Goal: Browse casually: Explore the website without a specific task or goal

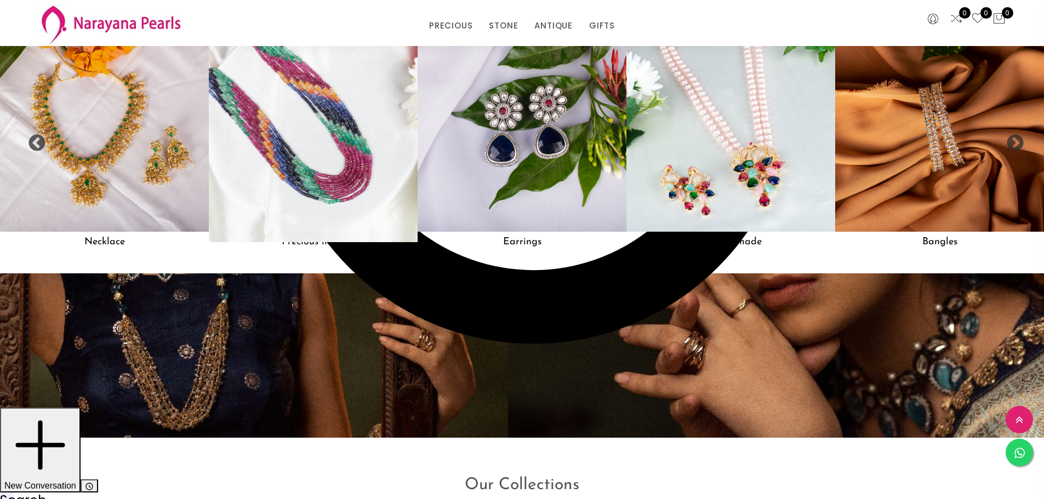
scroll to position [1097, 0]
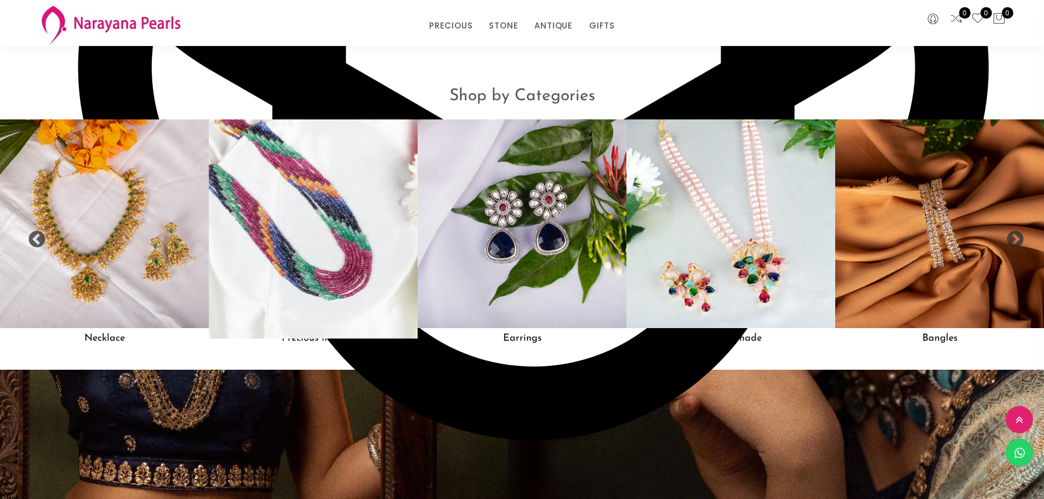
click at [347, 192] on img at bounding box center [313, 224] width 230 height 230
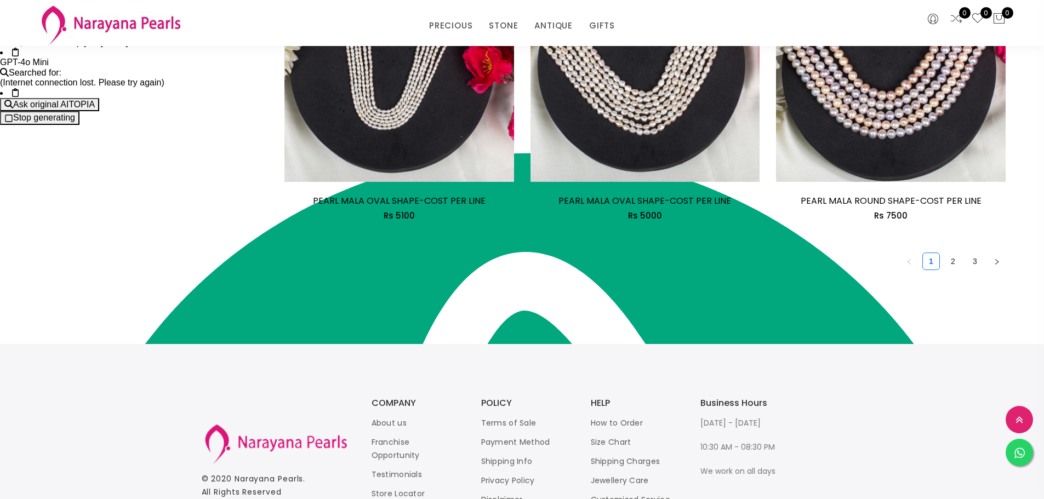
scroll to position [1972, 0]
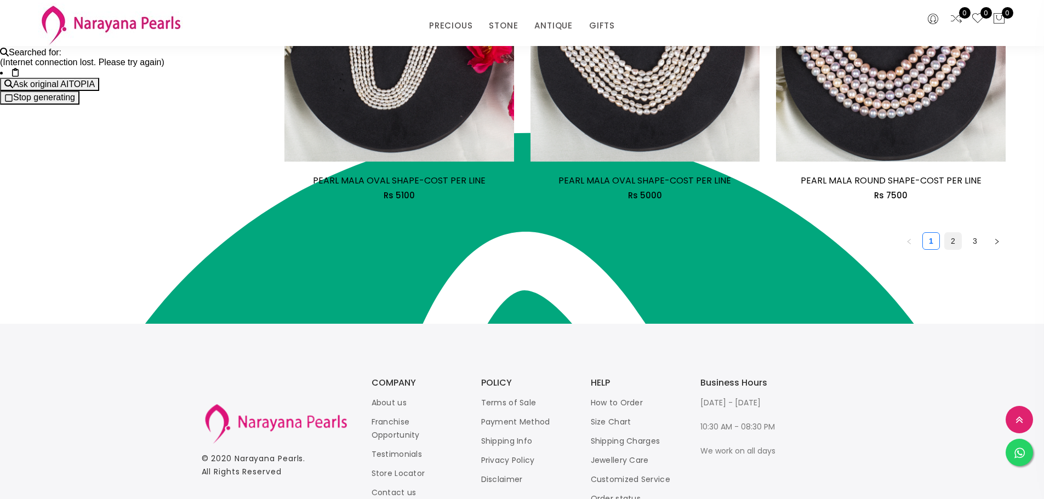
click at [950, 243] on link "2" at bounding box center [953, 241] width 16 height 16
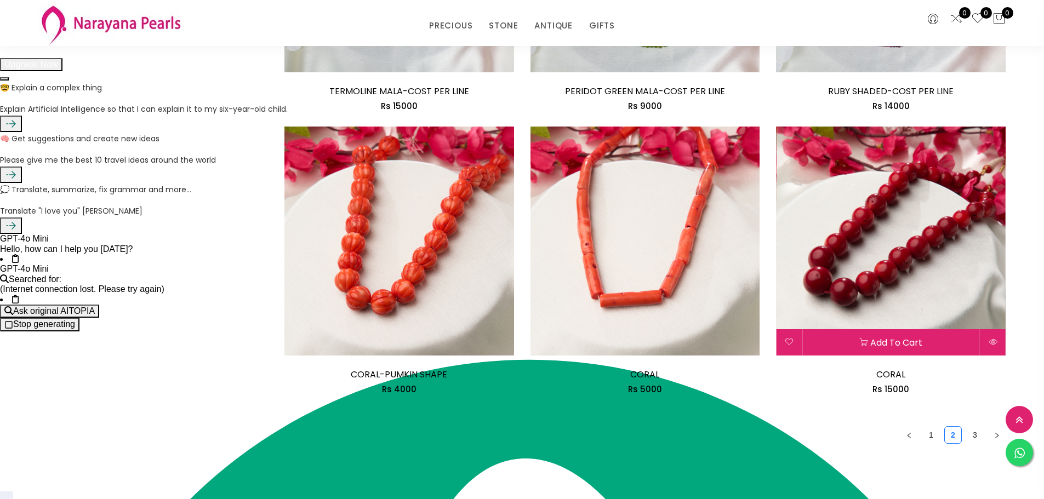
scroll to position [1836, 0]
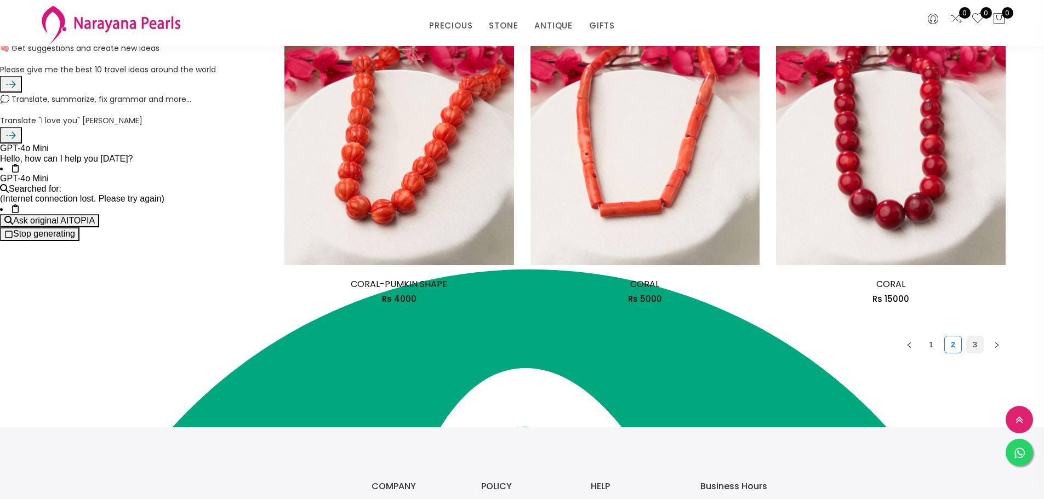
click at [975, 343] on link "3" at bounding box center [974, 344] width 16 height 16
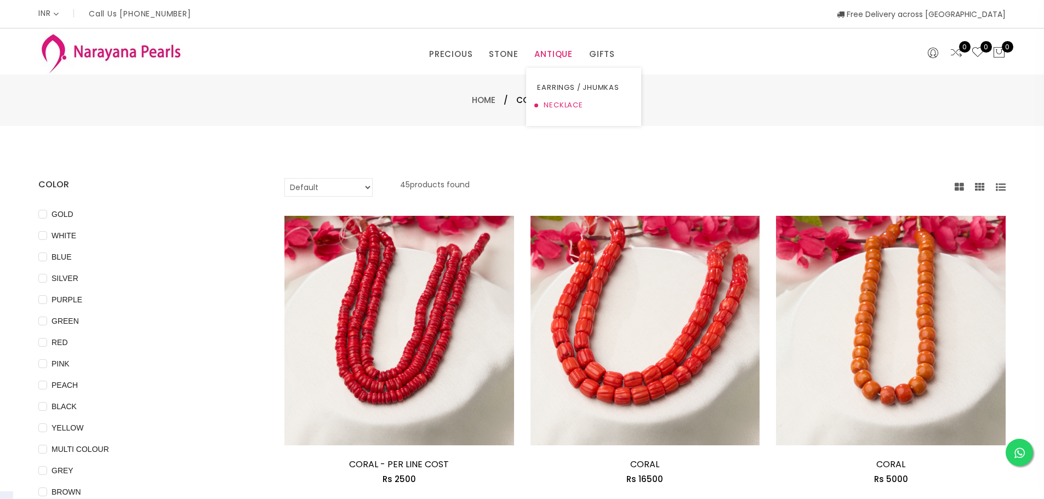
click at [552, 108] on link "NECKLACE" at bounding box center [583, 105] width 93 height 18
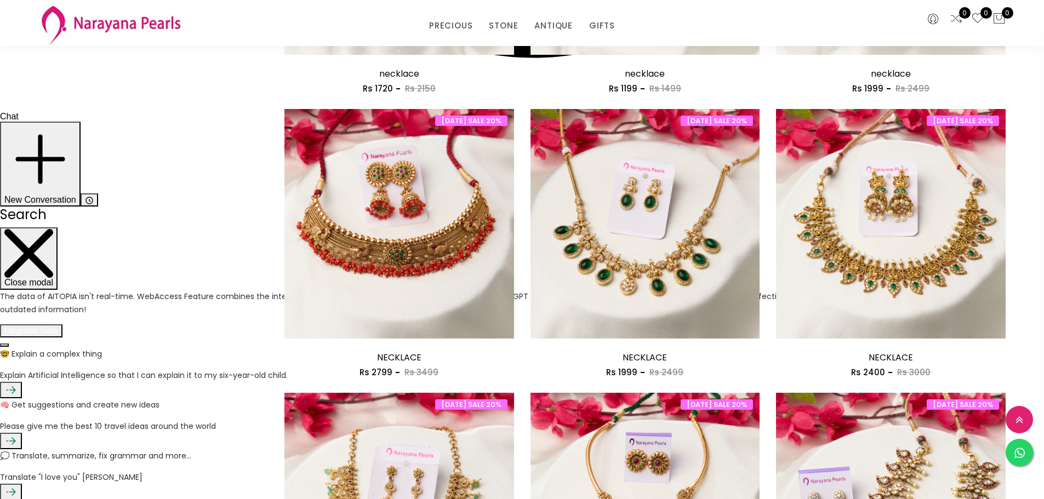
scroll to position [1808, 0]
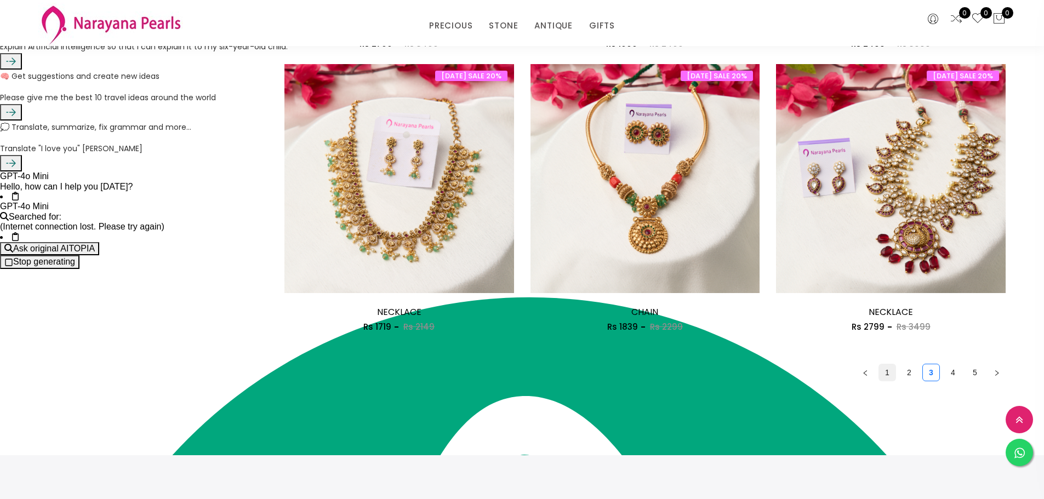
click at [887, 380] on link "1" at bounding box center [887, 372] width 16 height 16
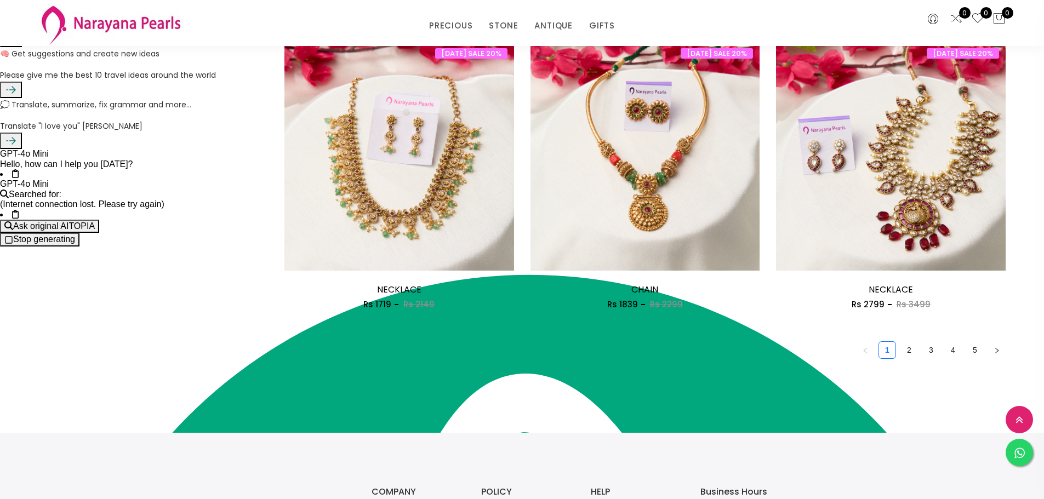
scroll to position [1972, 0]
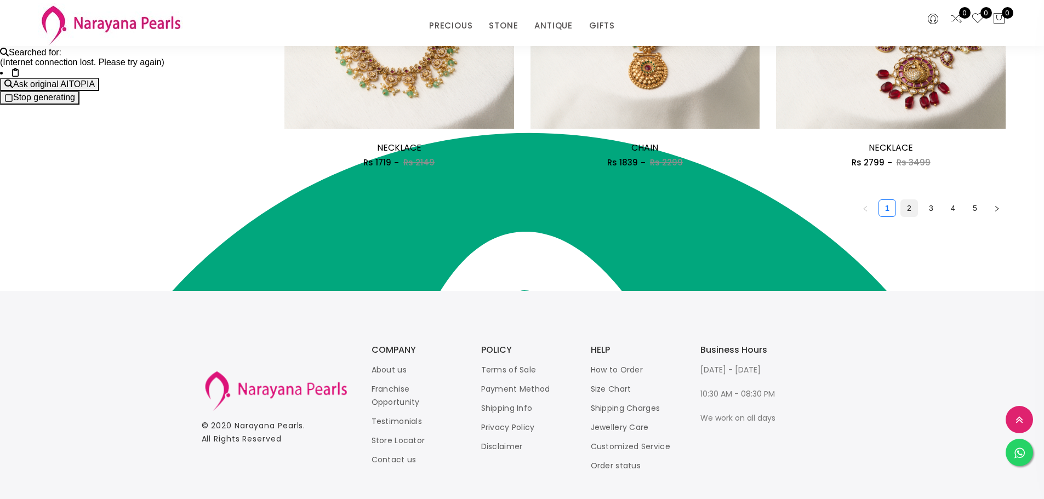
click at [905, 206] on link "2" at bounding box center [909, 208] width 16 height 16
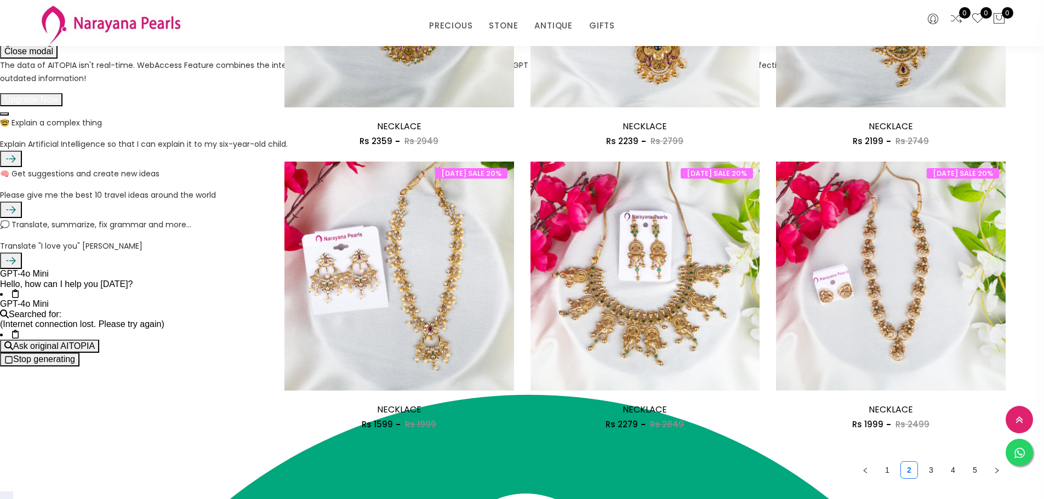
scroll to position [1918, 0]
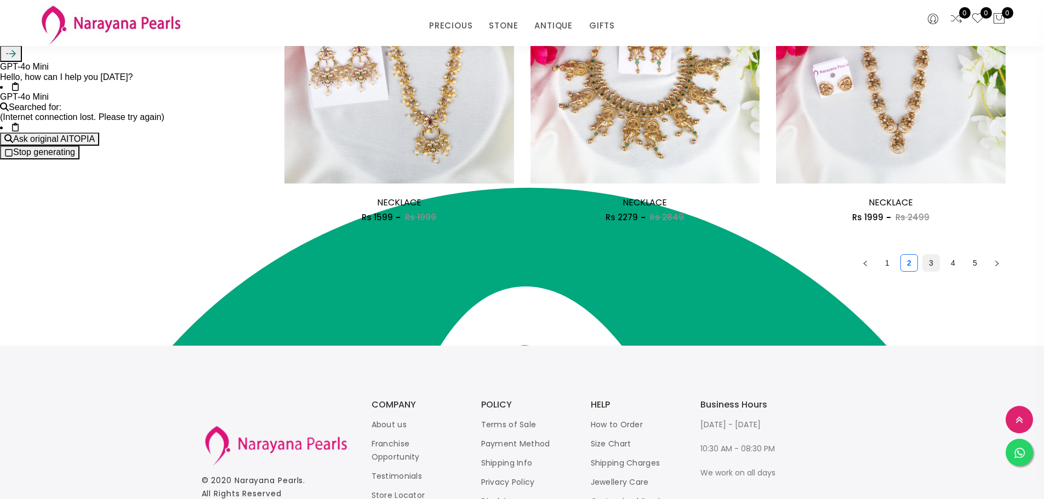
click at [935, 263] on link "3" at bounding box center [931, 263] width 16 height 16
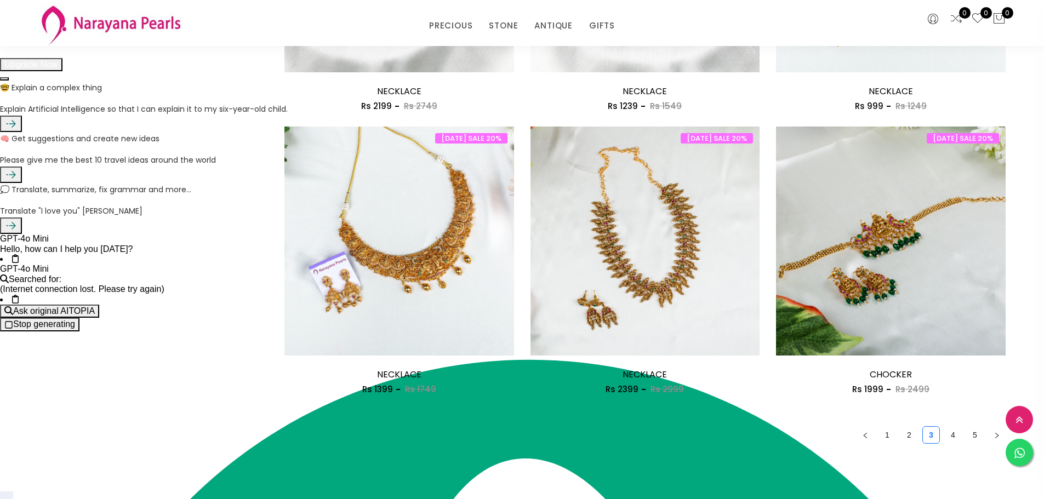
scroll to position [1753, 0]
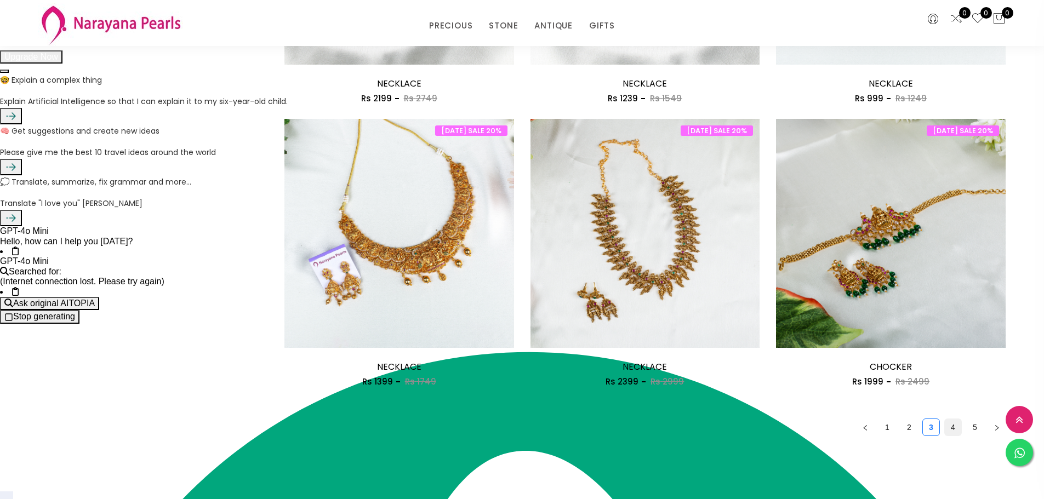
click at [949, 432] on link "4" at bounding box center [953, 427] width 16 height 16
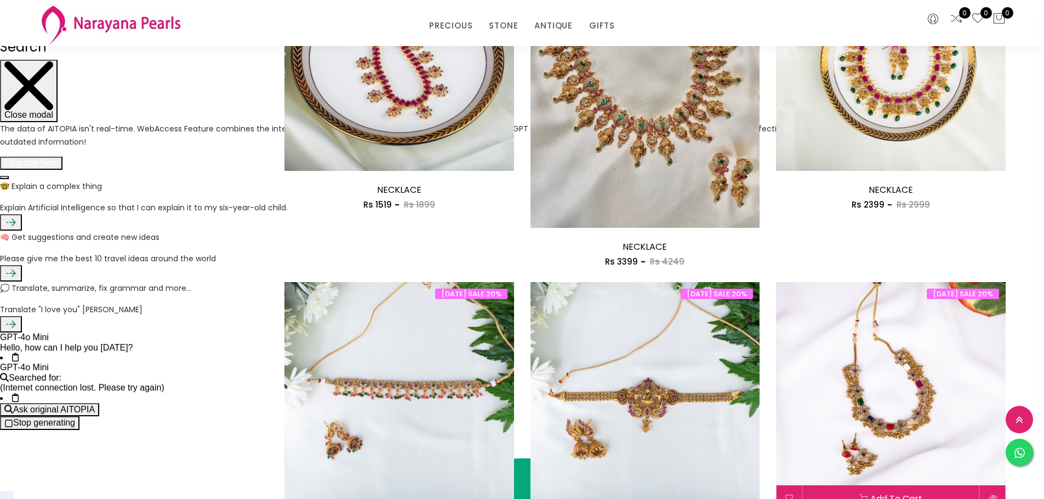
scroll to position [2027, 0]
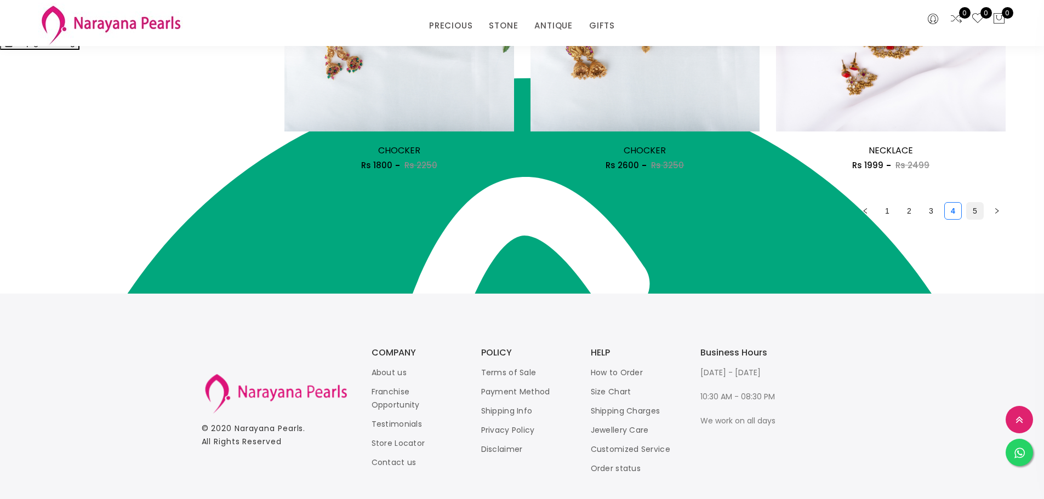
click at [976, 214] on link "5" at bounding box center [974, 211] width 16 height 16
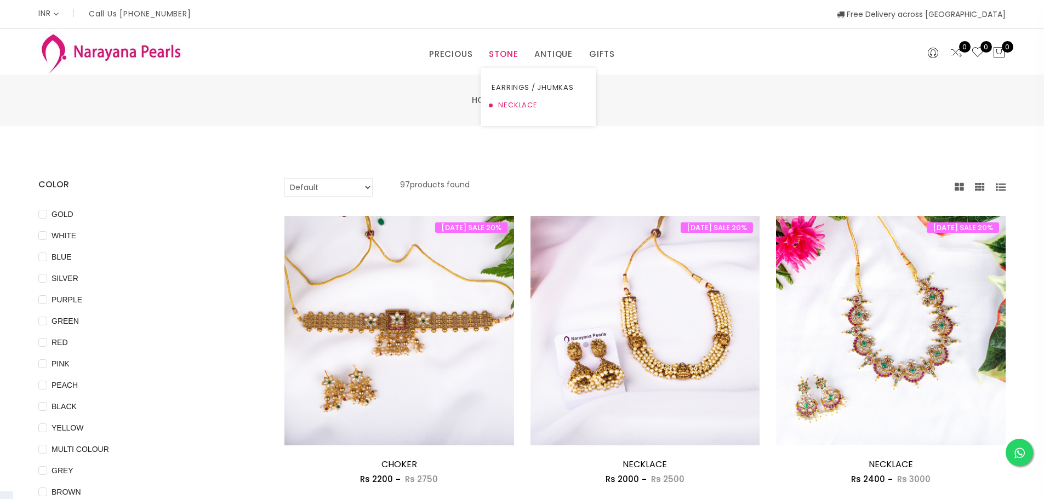
click at [511, 106] on link "NECKLACE" at bounding box center [537, 105] width 93 height 18
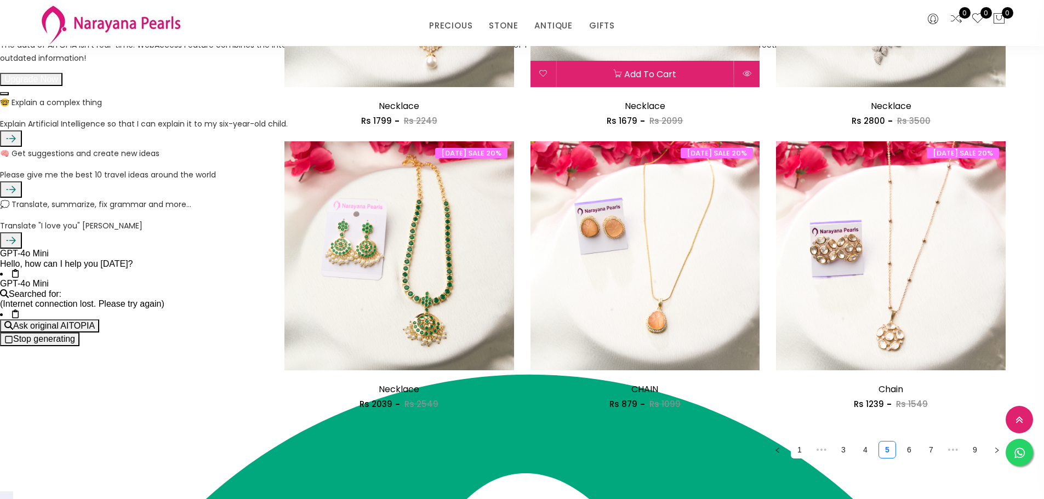
scroll to position [1753, 0]
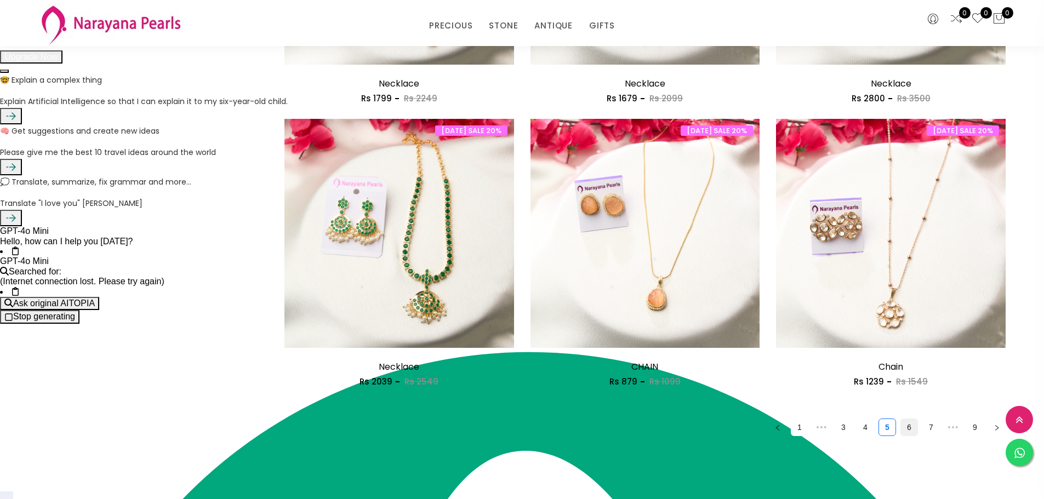
click at [912, 432] on link "6" at bounding box center [909, 427] width 16 height 16
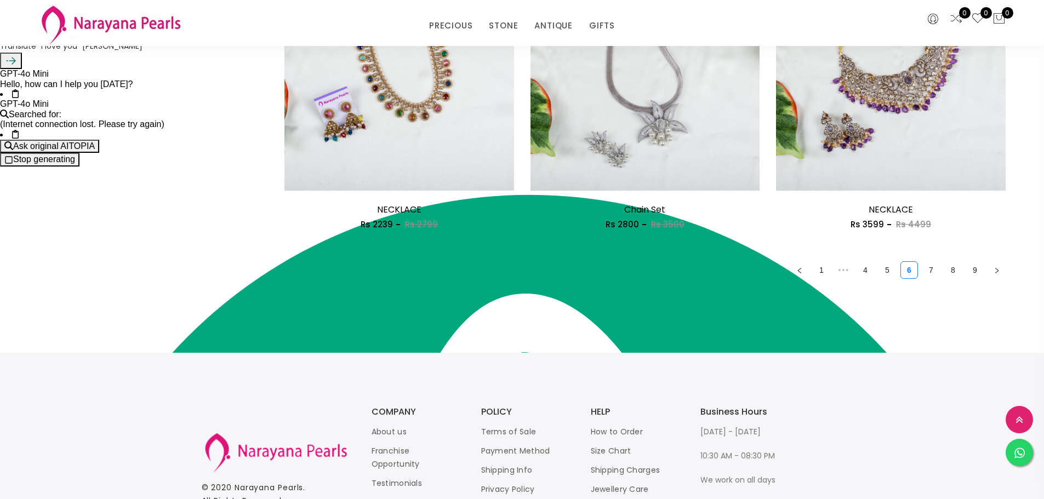
scroll to position [1918, 0]
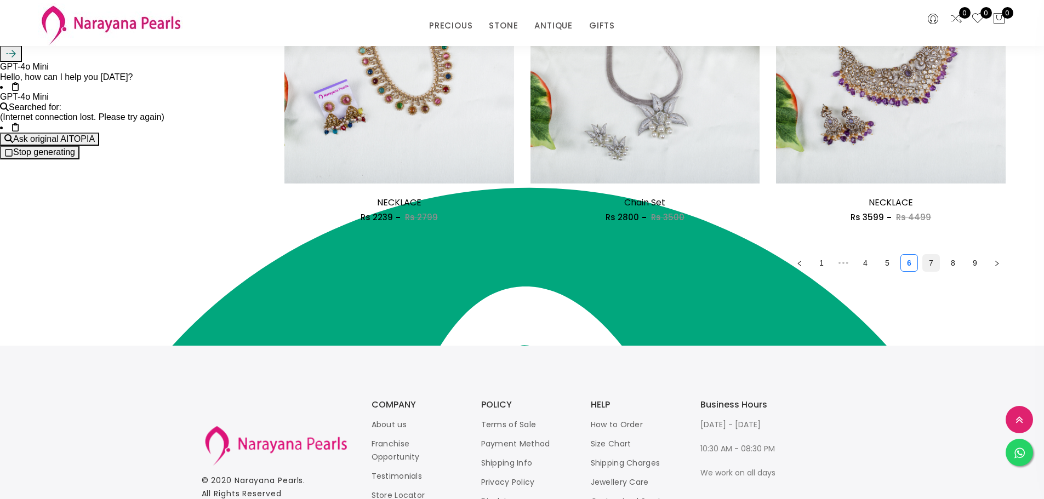
click at [926, 263] on link "7" at bounding box center [931, 263] width 16 height 16
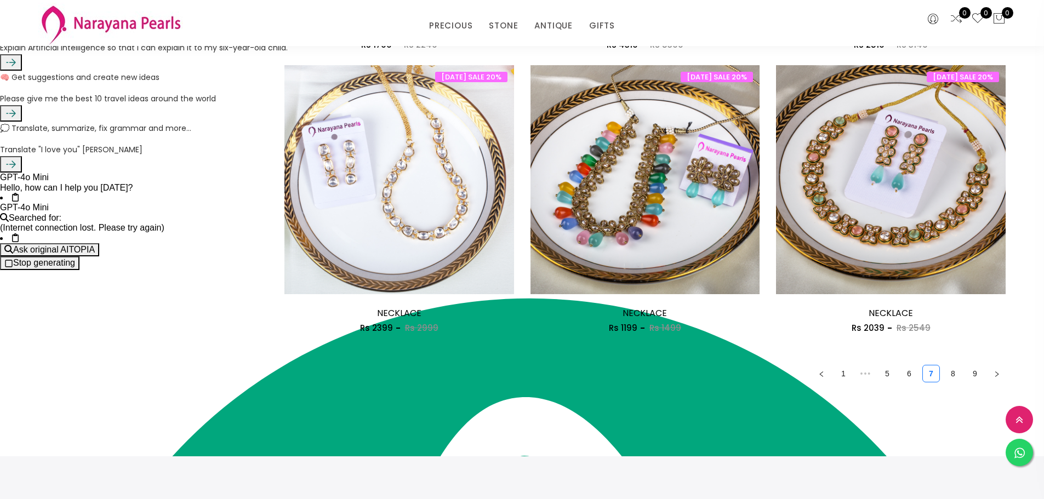
scroll to position [1808, 0]
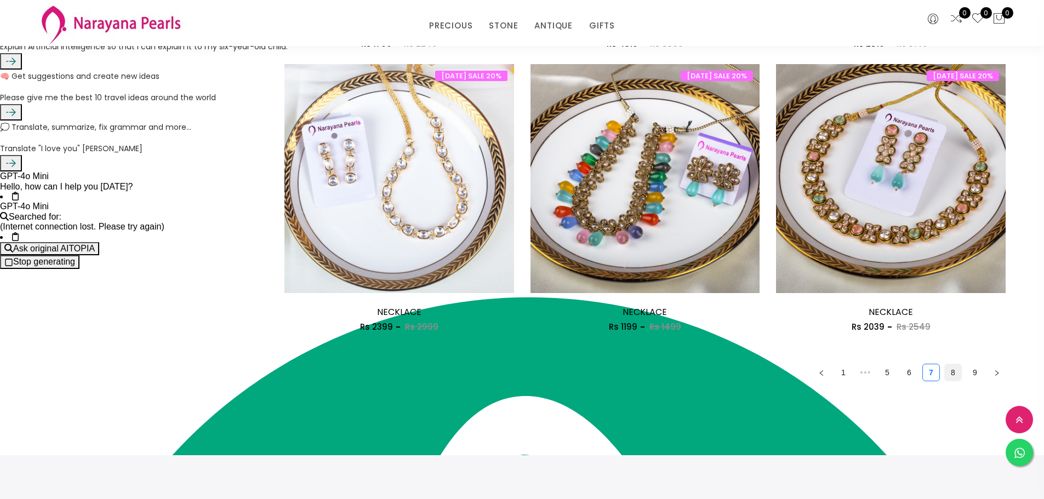
click at [947, 369] on link "8" at bounding box center [953, 372] width 16 height 16
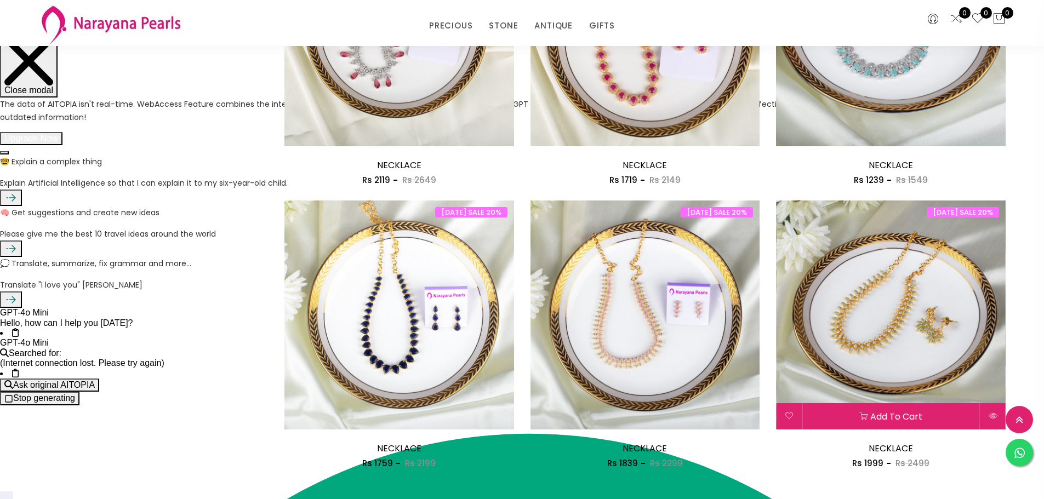
scroll to position [1808, 0]
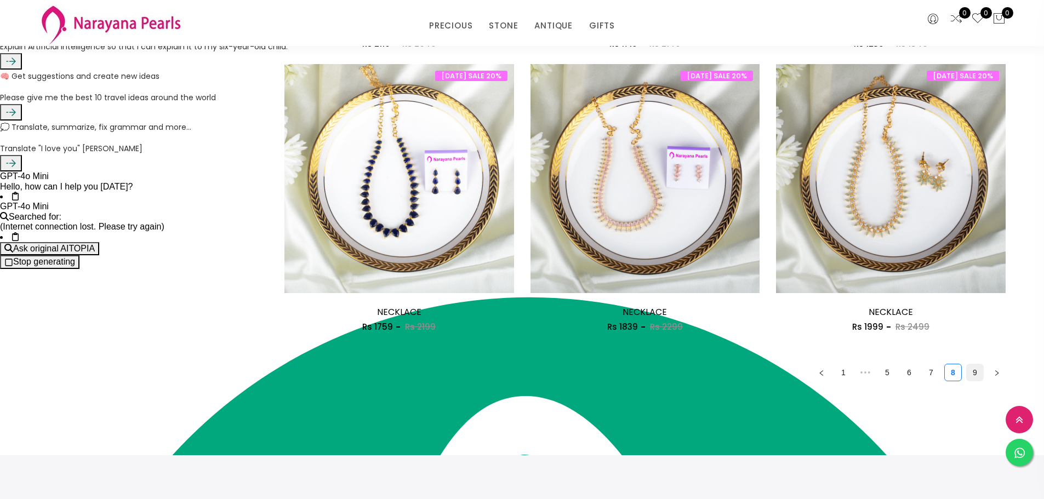
click at [970, 370] on link "9" at bounding box center [974, 372] width 16 height 16
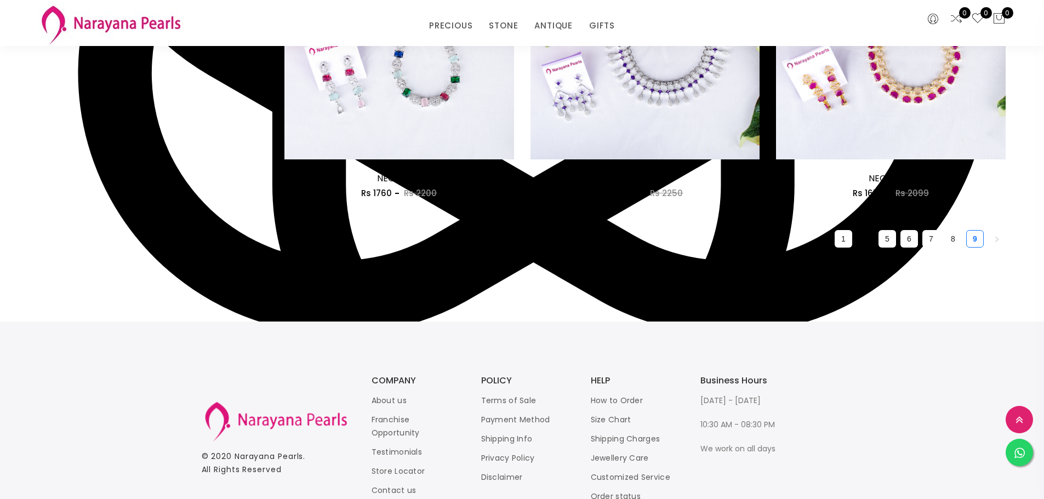
scroll to position [1096, 0]
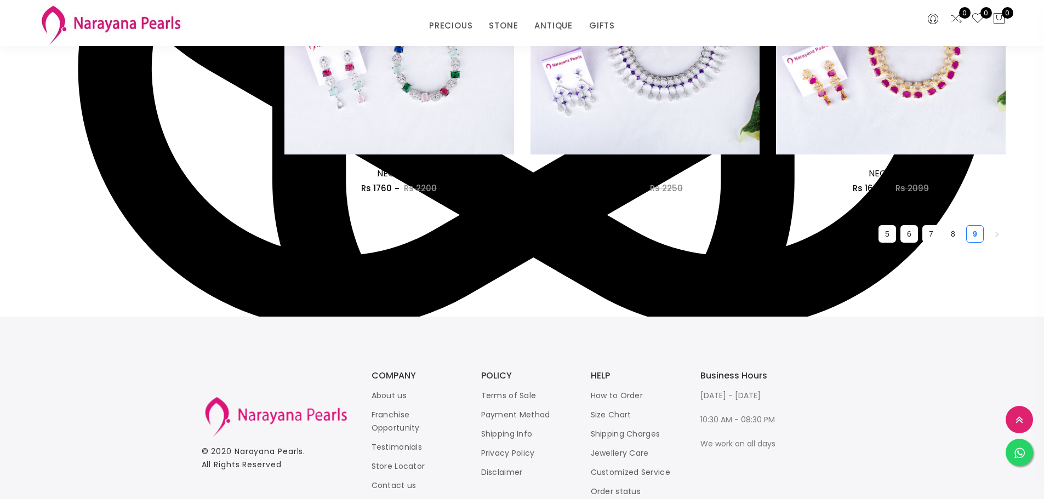
click at [843, 236] on link "1" at bounding box center [843, 234] width 16 height 16
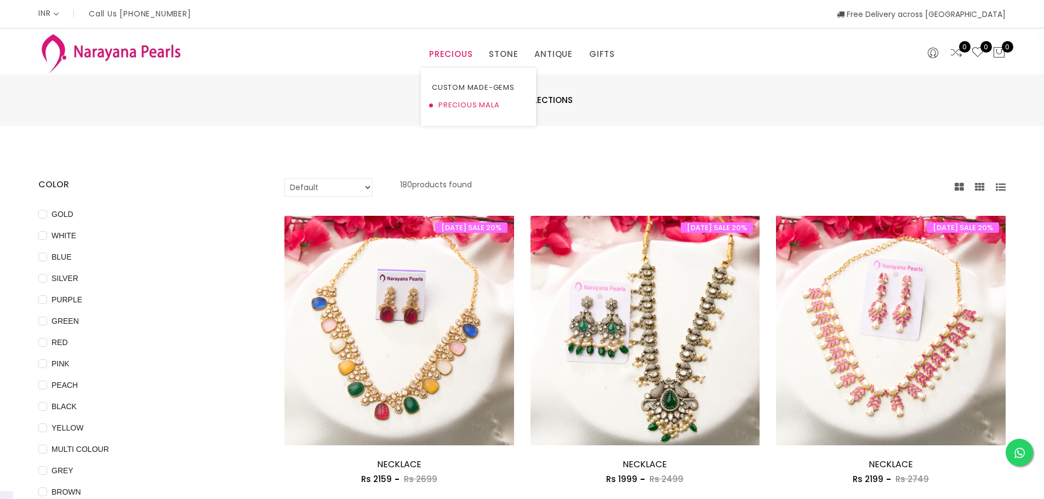
click at [464, 100] on link "PRECIOUS MALA" at bounding box center [478, 105] width 93 height 18
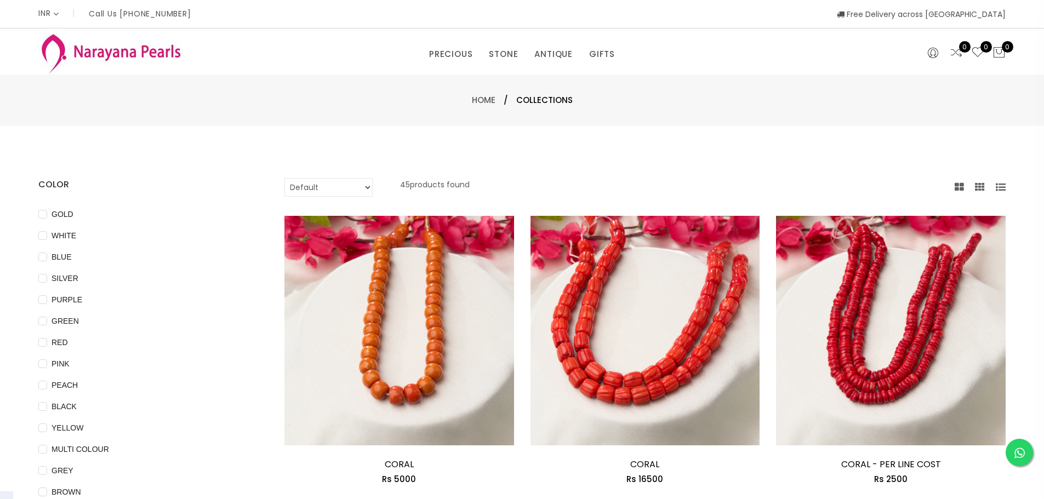
click at [125, 52] on img at bounding box center [110, 52] width 145 height 43
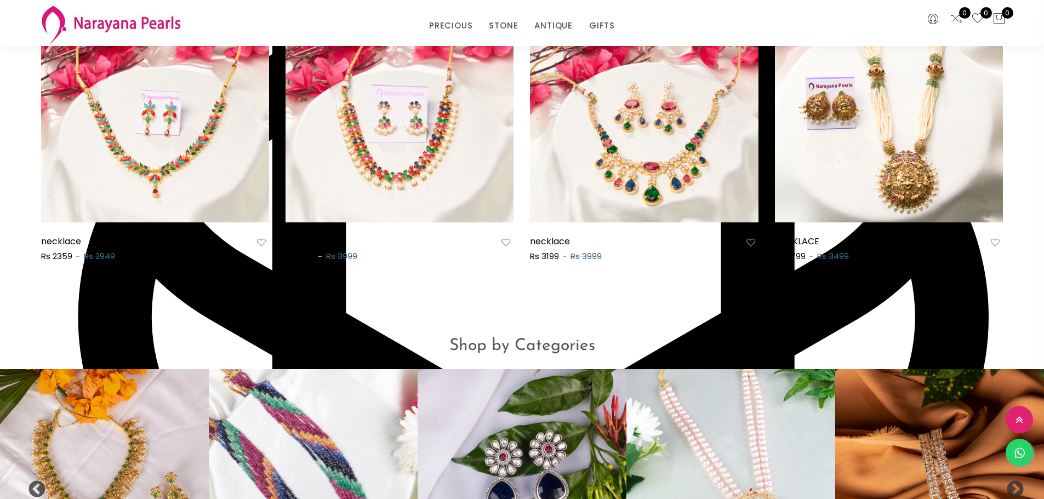
scroll to position [1042, 0]
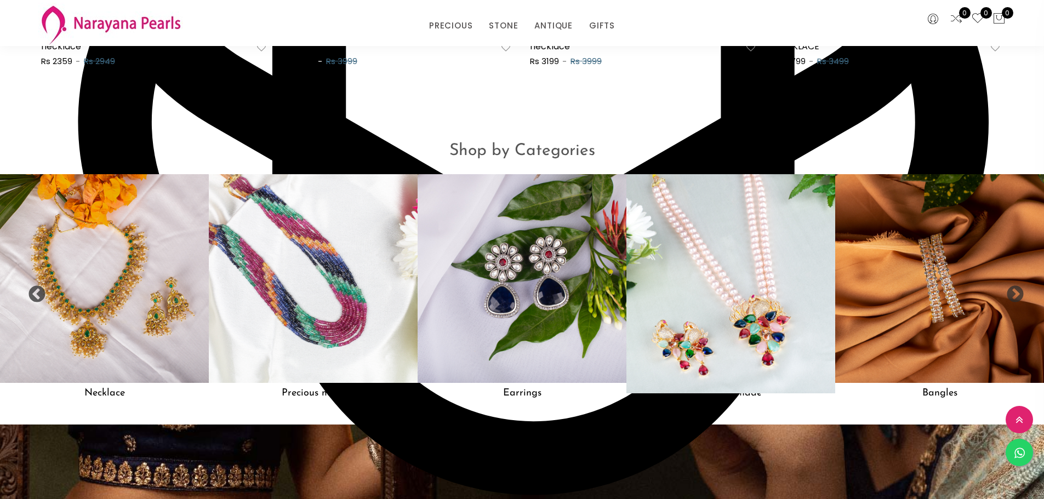
click at [717, 323] on img at bounding box center [731, 279] width 230 height 230
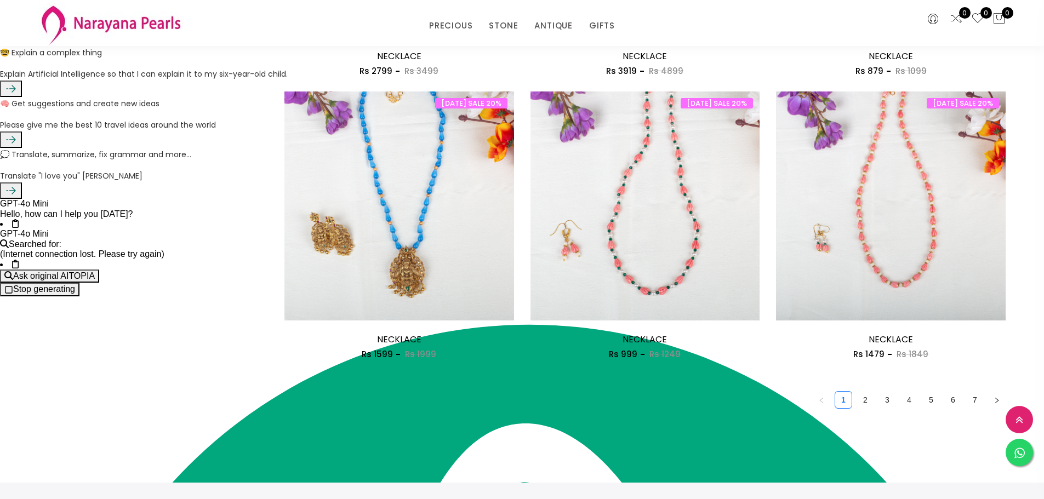
scroll to position [1918, 0]
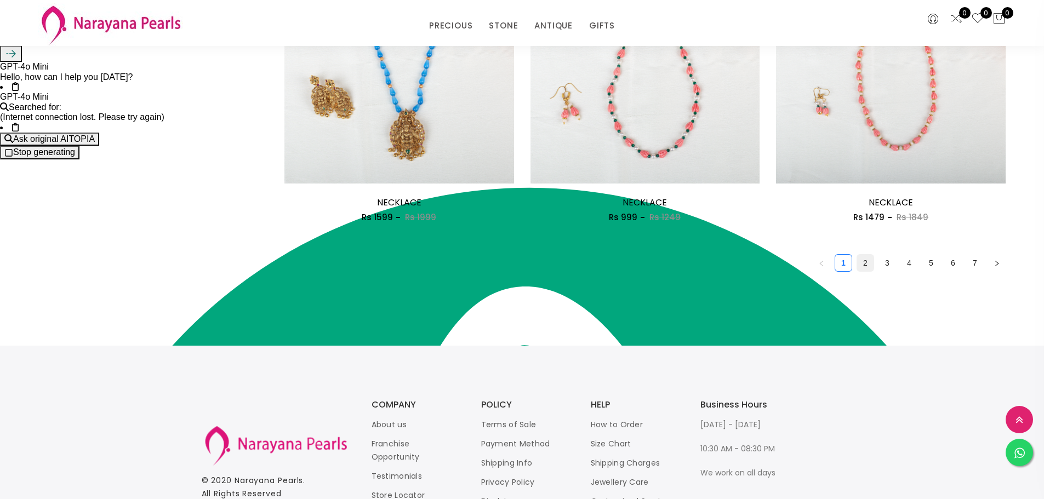
click at [869, 267] on link "2" at bounding box center [865, 263] width 16 height 16
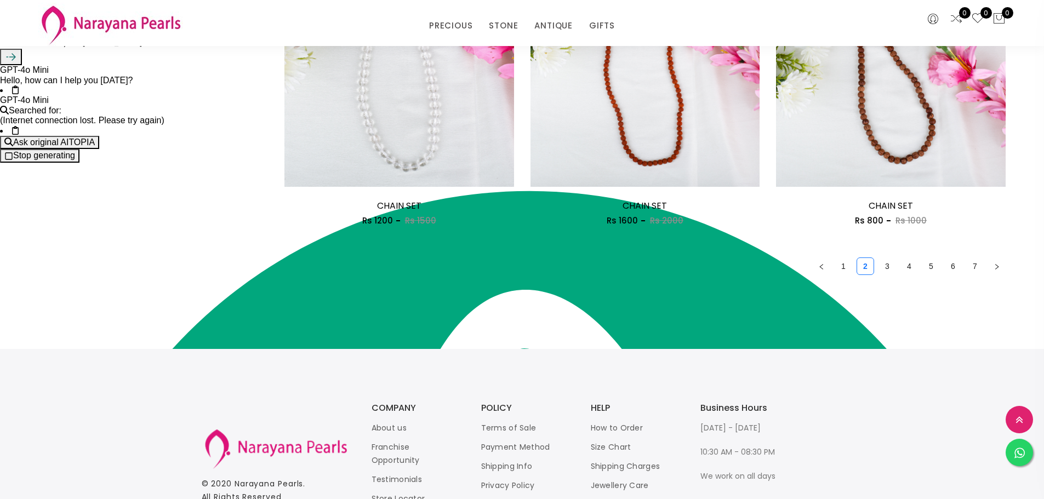
scroll to position [1918, 0]
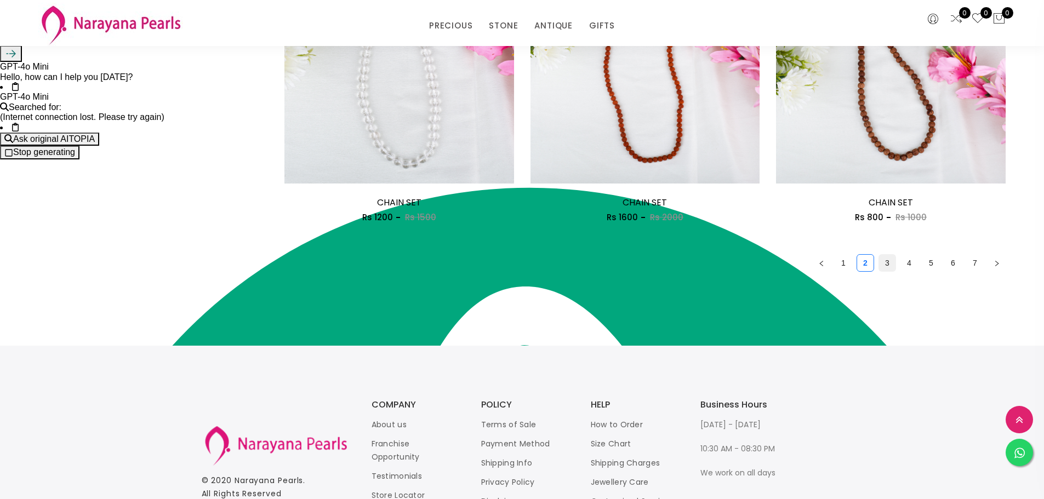
click at [889, 260] on link "3" at bounding box center [887, 263] width 16 height 16
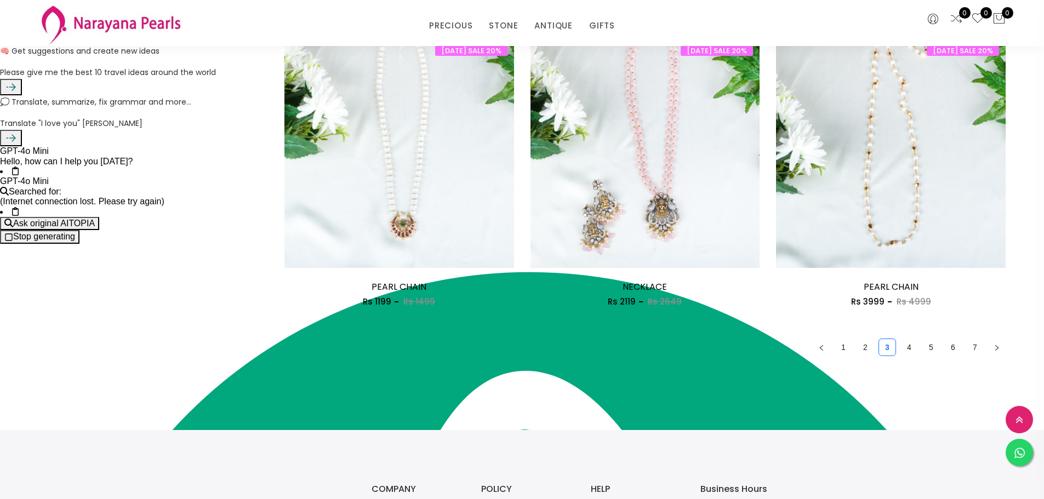
scroll to position [1863, 0]
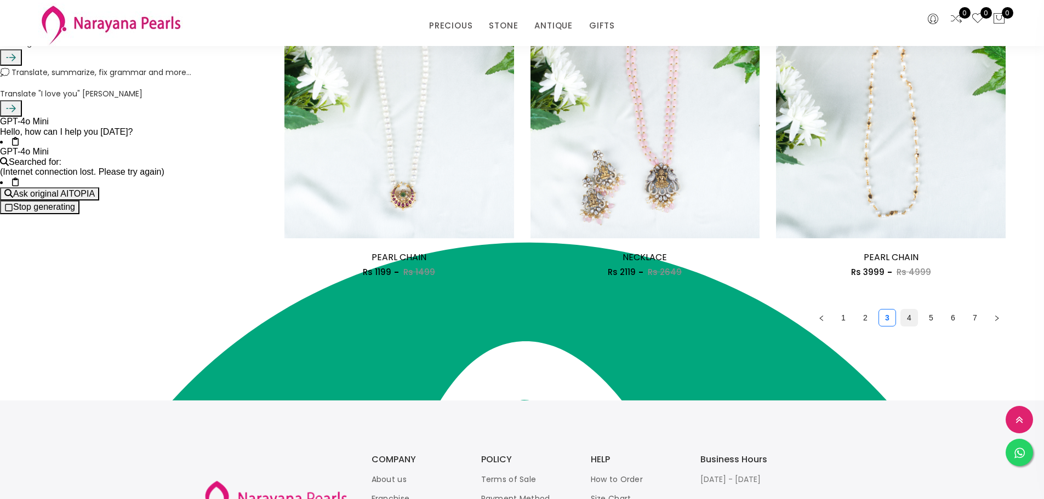
click at [913, 320] on link "4" at bounding box center [909, 318] width 16 height 16
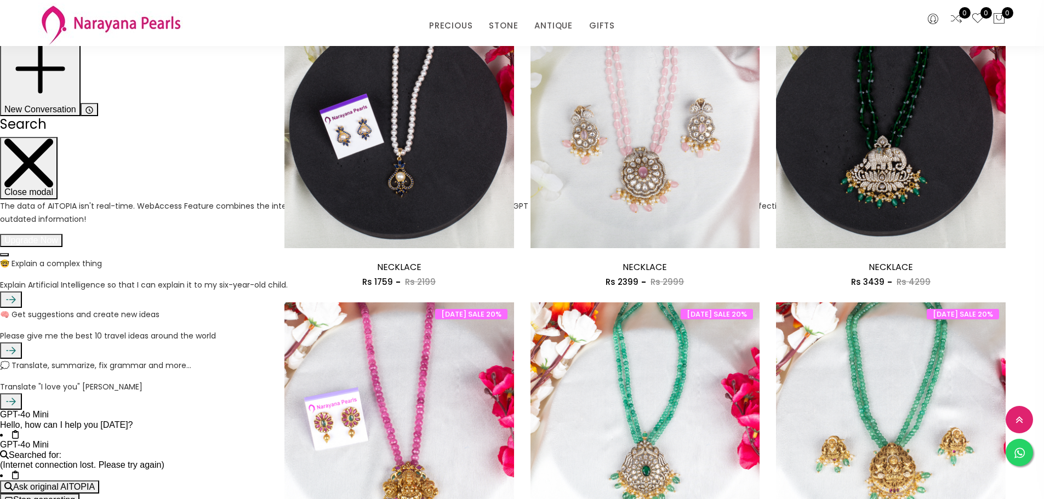
scroll to position [1698, 0]
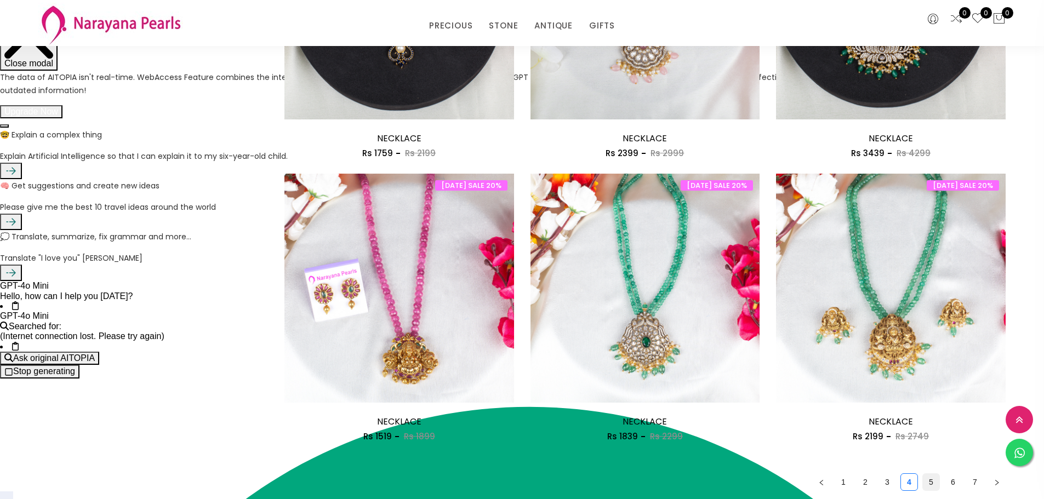
click at [928, 481] on link "5" at bounding box center [931, 482] width 16 height 16
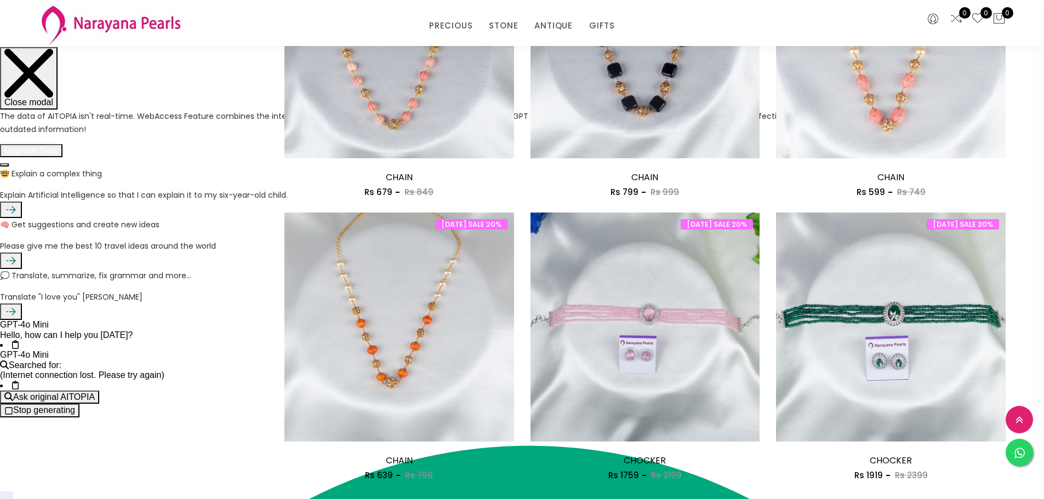
scroll to position [1863, 0]
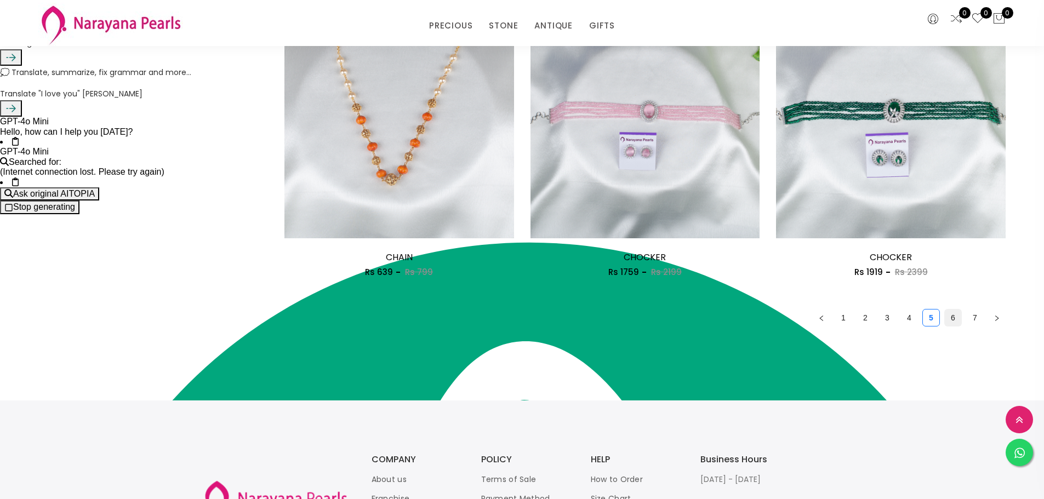
click at [952, 322] on link "6" at bounding box center [953, 318] width 16 height 16
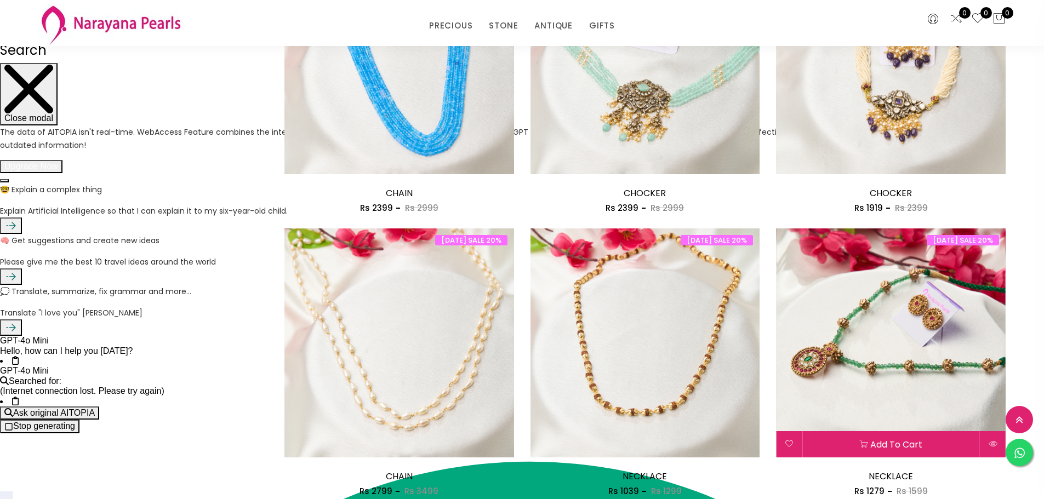
scroll to position [1972, 0]
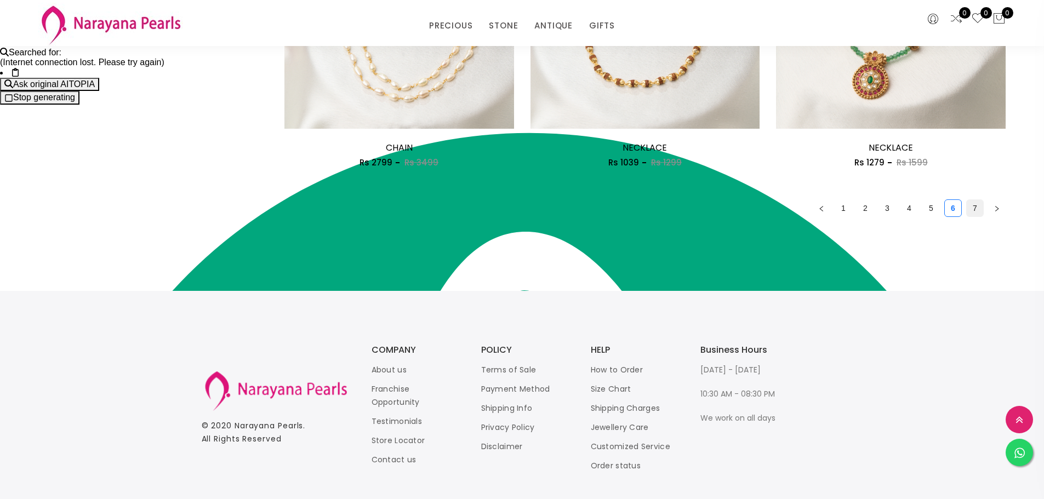
click at [968, 208] on link "7" at bounding box center [974, 208] width 16 height 16
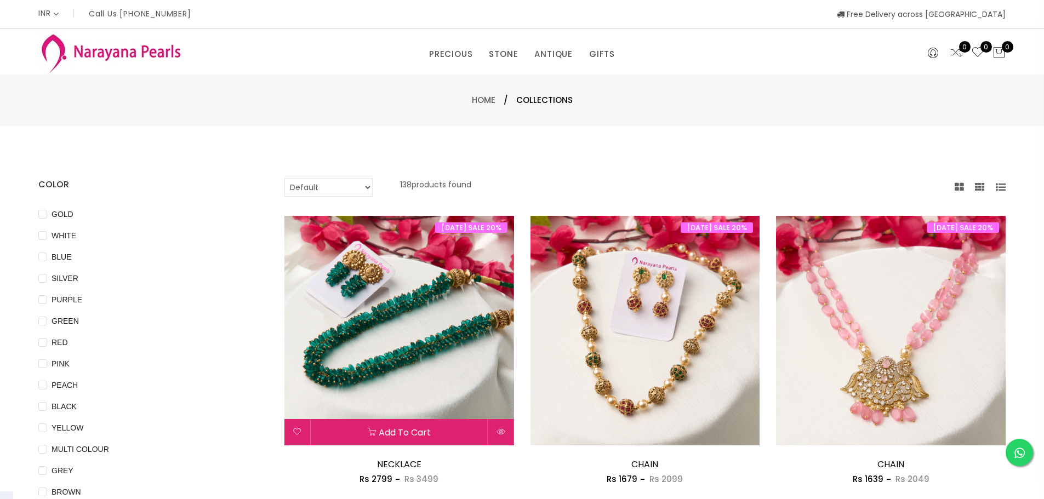
click at [400, 311] on img at bounding box center [399, 331] width 230 height 230
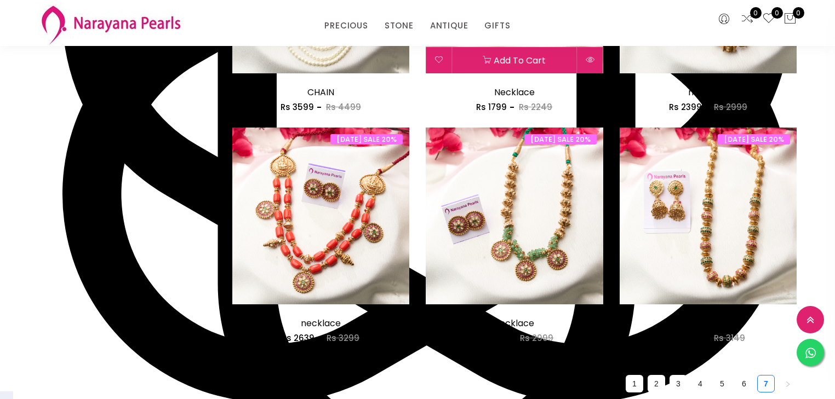
scroll to position [763, 0]
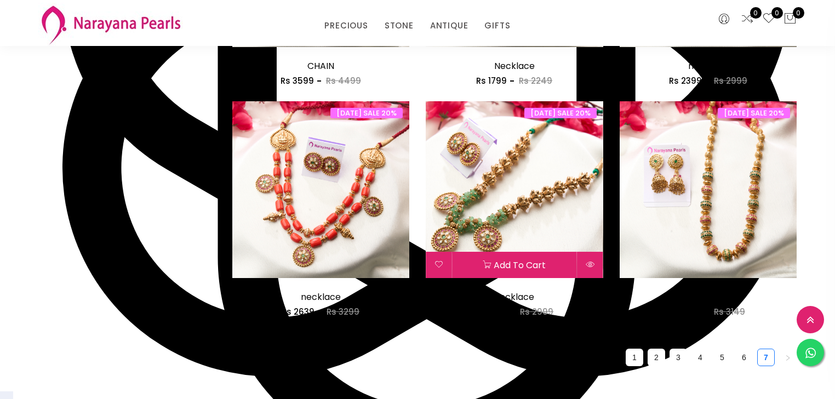
click at [516, 210] on img at bounding box center [515, 190] width 178 height 178
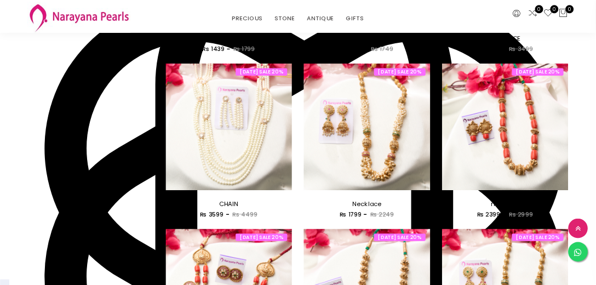
scroll to position [544, 0]
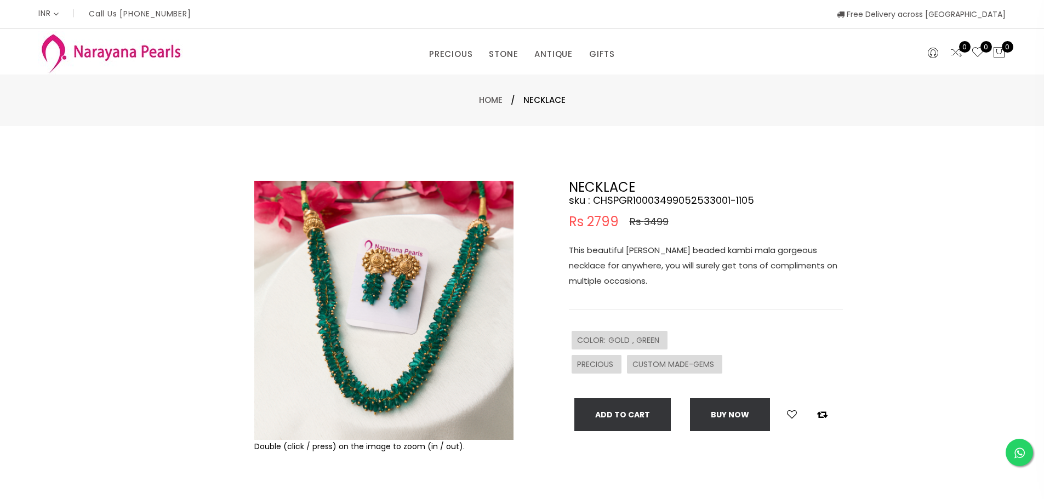
select select "INR"
click at [346, 264] on img at bounding box center [383, 310] width 259 height 259
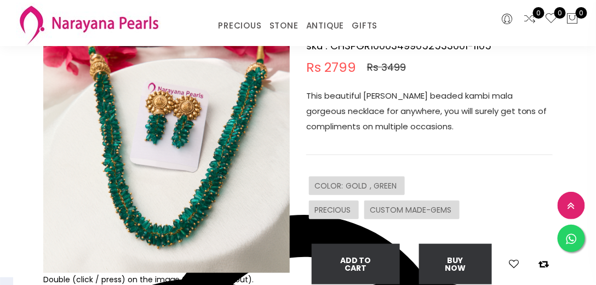
scroll to position [117, 0]
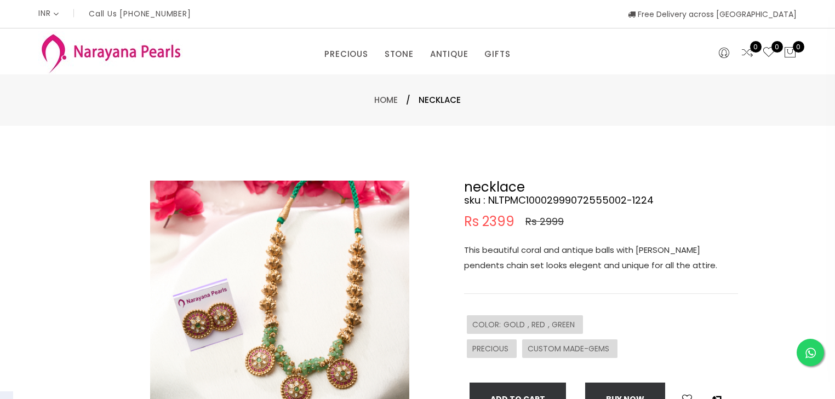
select select "INR"
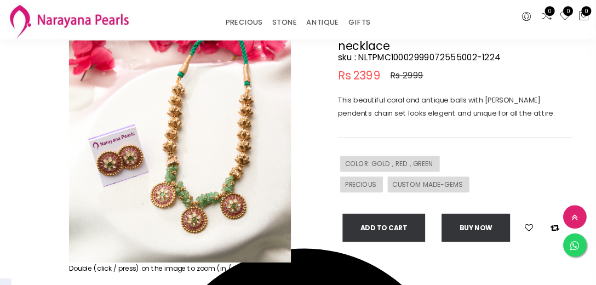
scroll to position [64, 0]
